Goal: Use online tool/utility: Utilize a website feature to perform a specific function

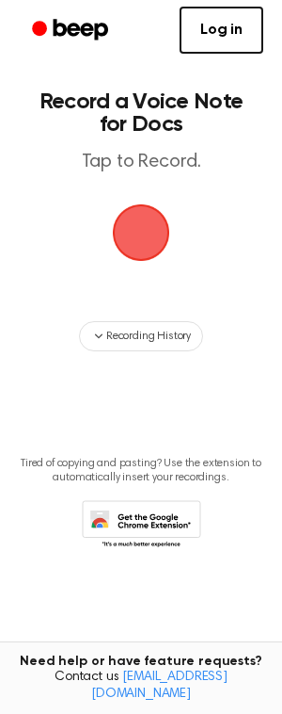
click at [125, 235] on span "button" at bounding box center [141, 232] width 81 height 81
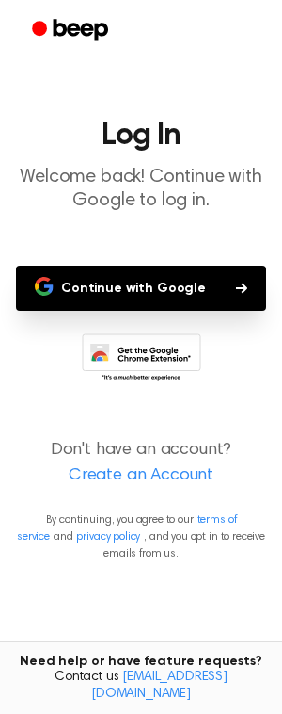
click at [129, 289] on button "Continue with Google" at bounding box center [141, 288] width 250 height 45
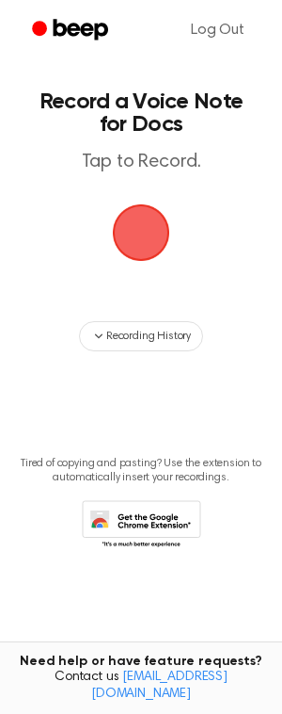
click at [136, 257] on span "button" at bounding box center [141, 232] width 75 height 75
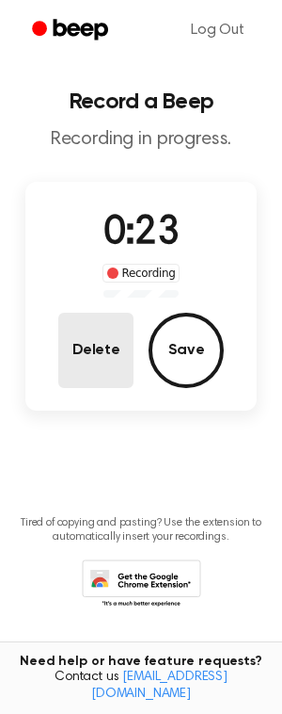
click at [103, 362] on button "Delete" at bounding box center [95, 350] width 75 height 75
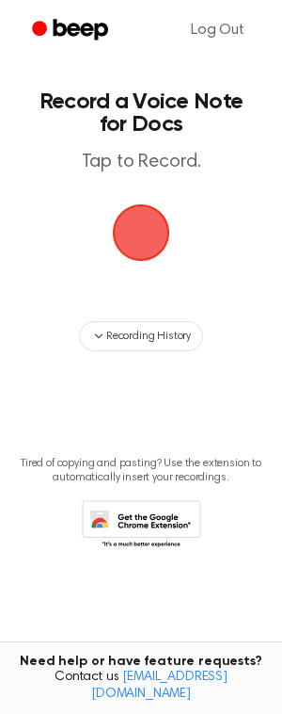
click at [140, 229] on span "button" at bounding box center [141, 232] width 73 height 73
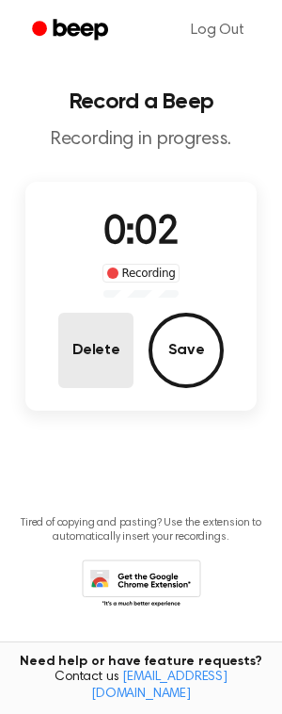
click at [90, 331] on button "Delete" at bounding box center [95, 350] width 75 height 75
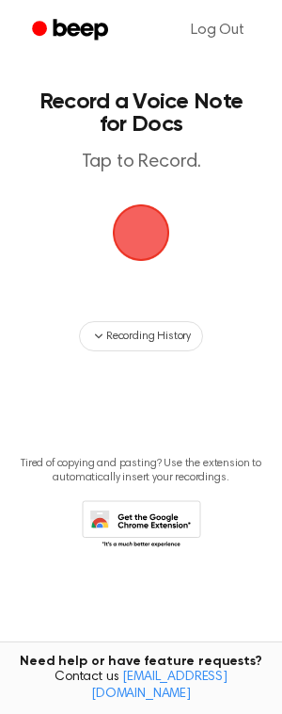
click at [110, 233] on main "Record a Voice Note for Docs Tap to Record. Recording History Tired of copying …" at bounding box center [141, 326] width 282 height 653
click at [133, 230] on span "button" at bounding box center [141, 233] width 70 height 70
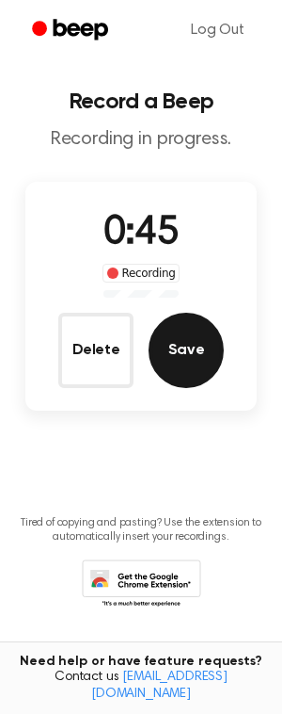
click at [195, 346] on button "Save" at bounding box center [186, 350] width 75 height 75
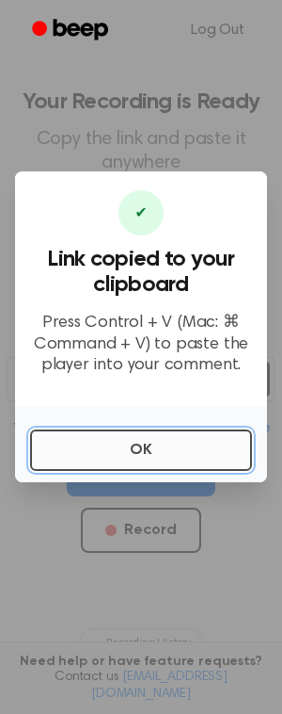
click at [180, 442] on button "OK" at bounding box center [141, 449] width 222 height 41
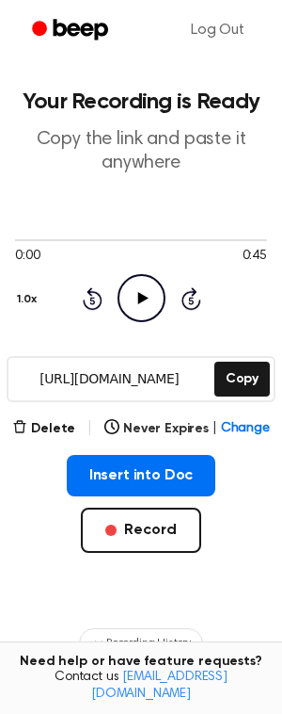
click at [142, 286] on icon "Play Audio" at bounding box center [142, 298] width 48 height 48
click at [26, 298] on button "1.0x" at bounding box center [29, 299] width 28 height 32
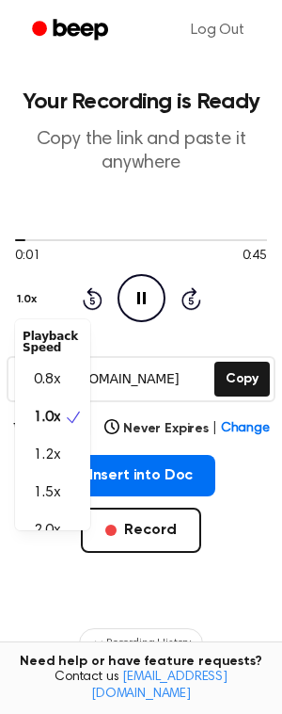
click at [81, 194] on main "Your Recording is Ready Copy the link and paste it anywhere 0:01 0:45 1.0x Play…" at bounding box center [141, 455] width 282 height 911
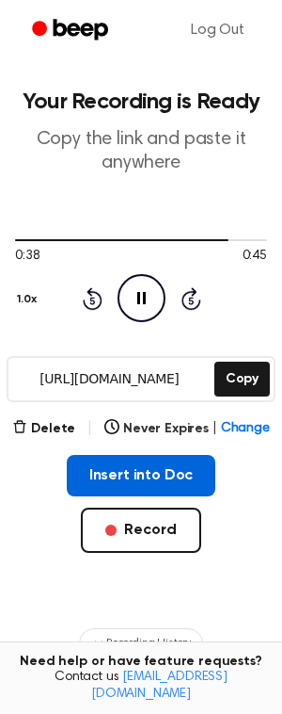
click at [110, 487] on button "Insert into Doc" at bounding box center [142, 475] width 150 height 41
